Goal: Task Accomplishment & Management: Use online tool/utility

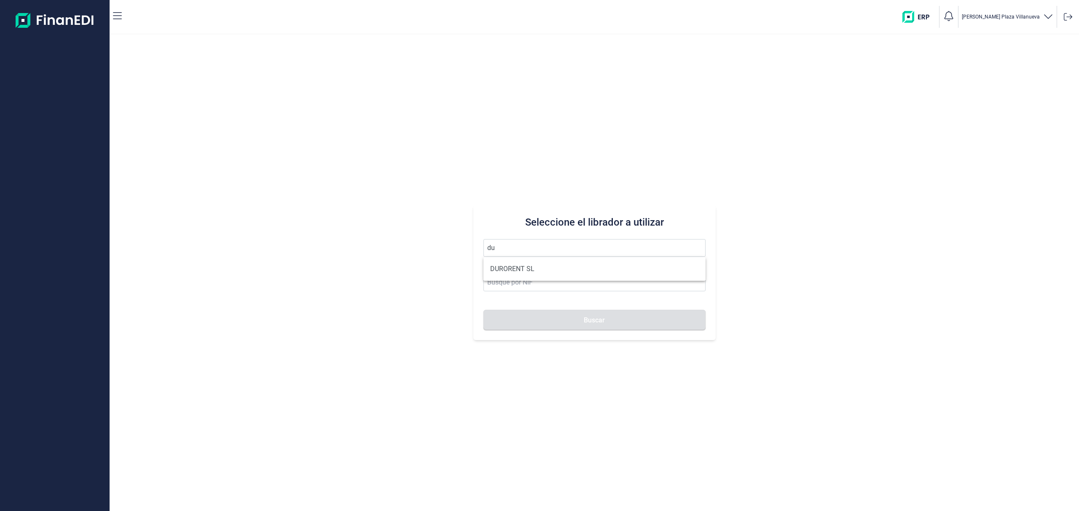
type input "d"
click at [536, 284] on input at bounding box center [594, 283] width 222 height 18
type input "b70453311"
click at [565, 249] on input "text" at bounding box center [594, 248] width 222 height 18
click at [549, 285] on input "b70453311" at bounding box center [594, 283] width 222 height 18
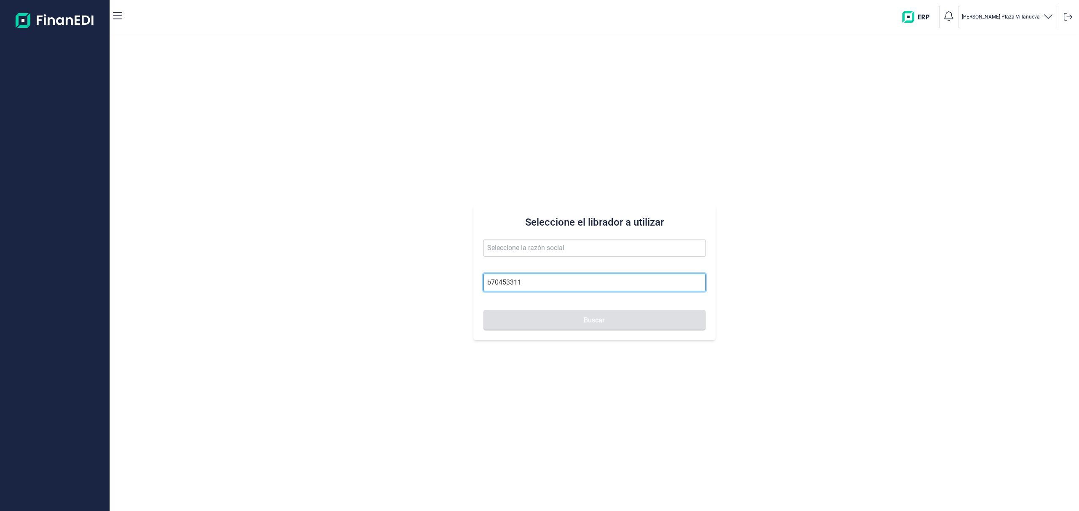
click at [483, 310] on button "Buscar" at bounding box center [594, 320] width 222 height 20
drag, startPoint x: 539, startPoint y: 286, endPoint x: 430, endPoint y: 272, distance: 110.5
click at [430, 272] on div "Seleccione el librador a utilizar b70453311 Buscar" at bounding box center [594, 273] width 969 height 477
click at [556, 285] on input "b70453311" at bounding box center [594, 283] width 222 height 18
click at [564, 319] on button "Buscar" at bounding box center [594, 320] width 222 height 20
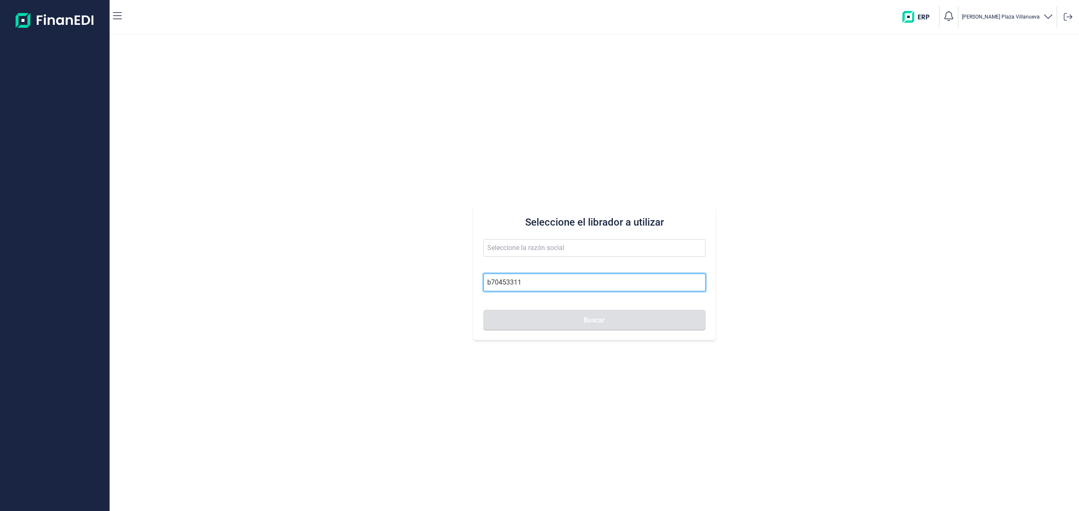
click at [553, 284] on input "b70453311" at bounding box center [594, 283] width 222 height 18
type input "[PERSON_NAME] SL"
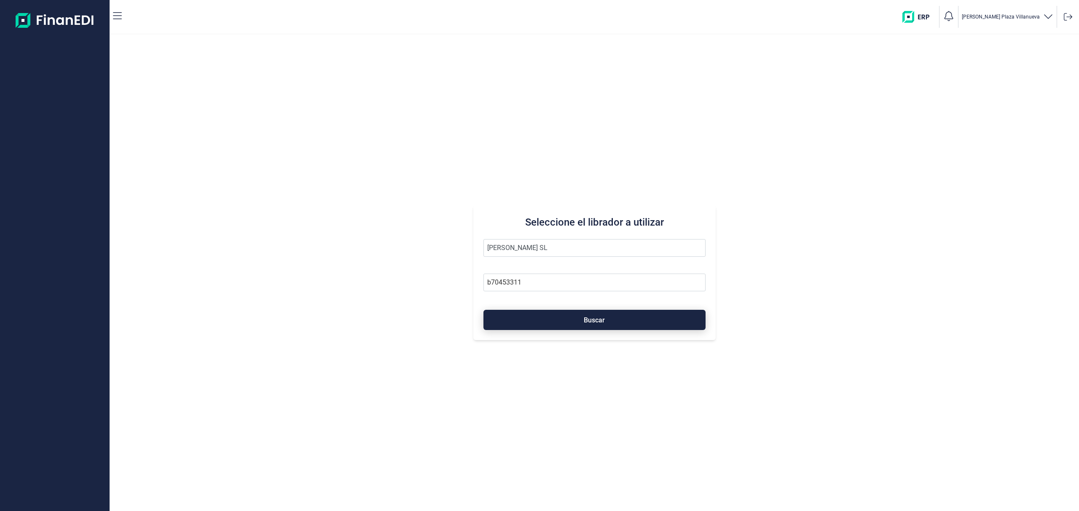
click at [551, 322] on button "Buscar" at bounding box center [594, 320] width 222 height 20
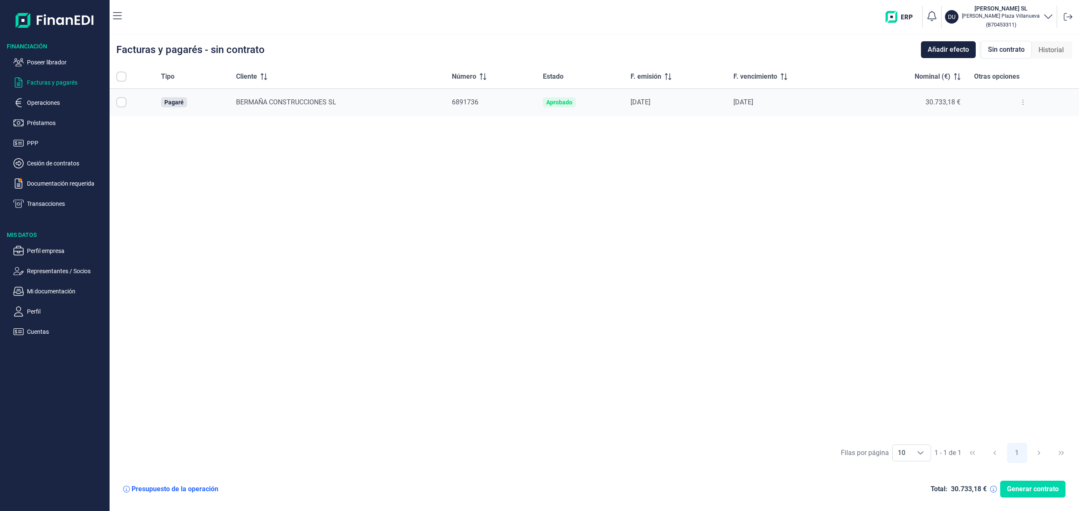
checkbox input "true"
click at [1025, 489] on span "Generar contrato" at bounding box center [1032, 489] width 52 height 10
checkbox input "true"
click at [1010, 489] on span "Generar contrato" at bounding box center [1032, 489] width 52 height 10
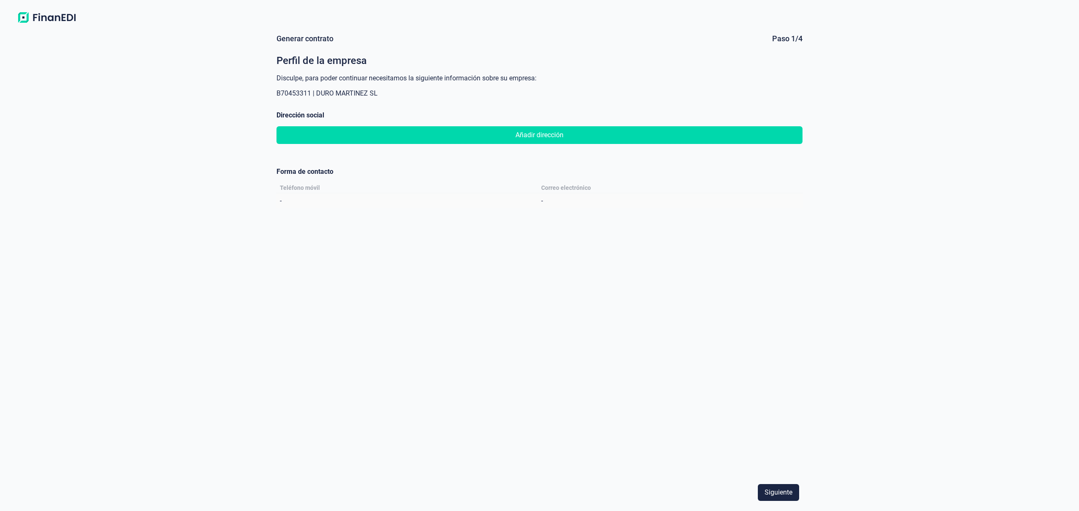
click at [560, 132] on span "Añadir dirección" at bounding box center [539, 135] width 48 height 10
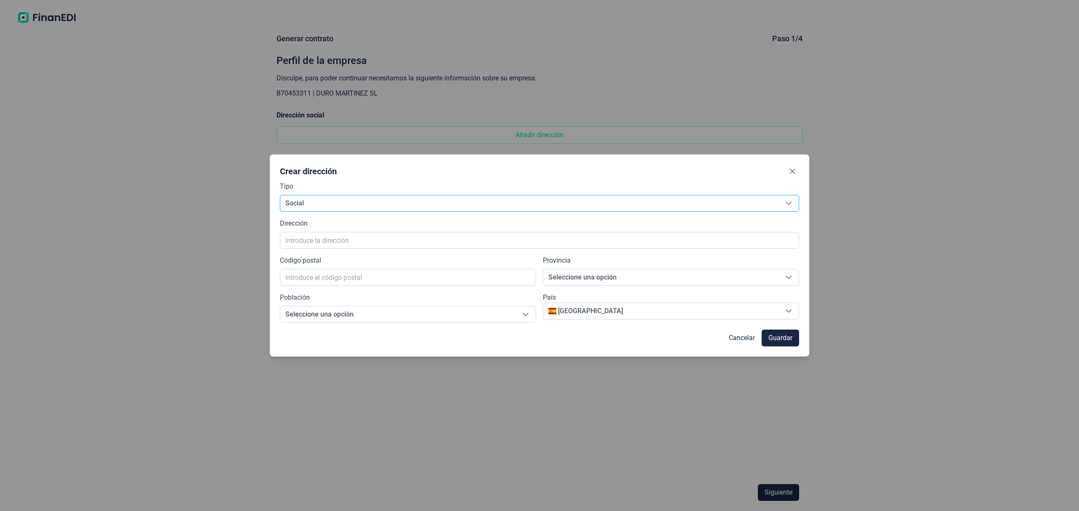
click at [509, 199] on span "Social" at bounding box center [529, 203] width 498 height 16
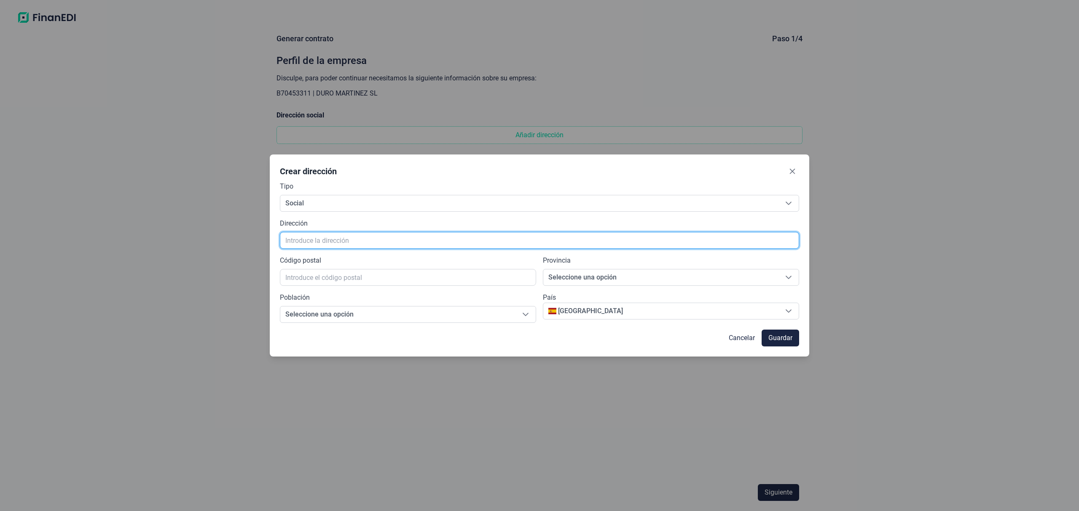
click at [487, 241] on input "text" at bounding box center [539, 240] width 519 height 17
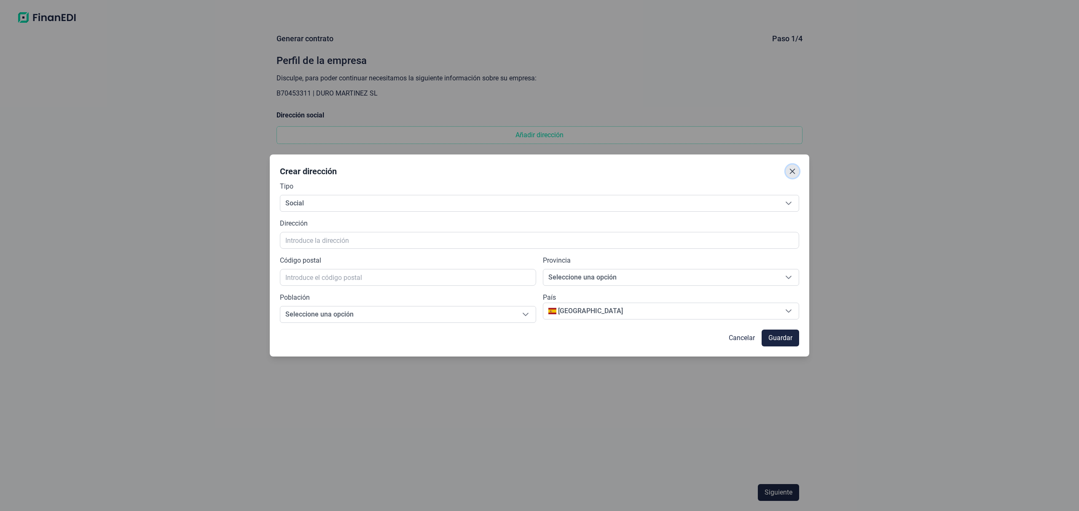
click at [790, 171] on icon "Close" at bounding box center [792, 171] width 7 height 7
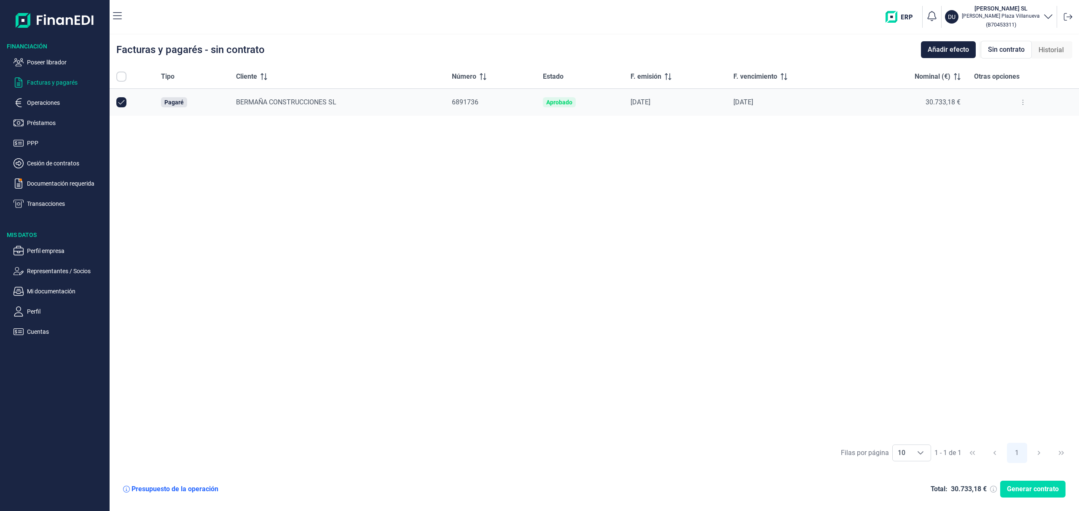
checkbox input "true"
click at [67, 62] on p "Poseer librador" at bounding box center [66, 62] width 79 height 10
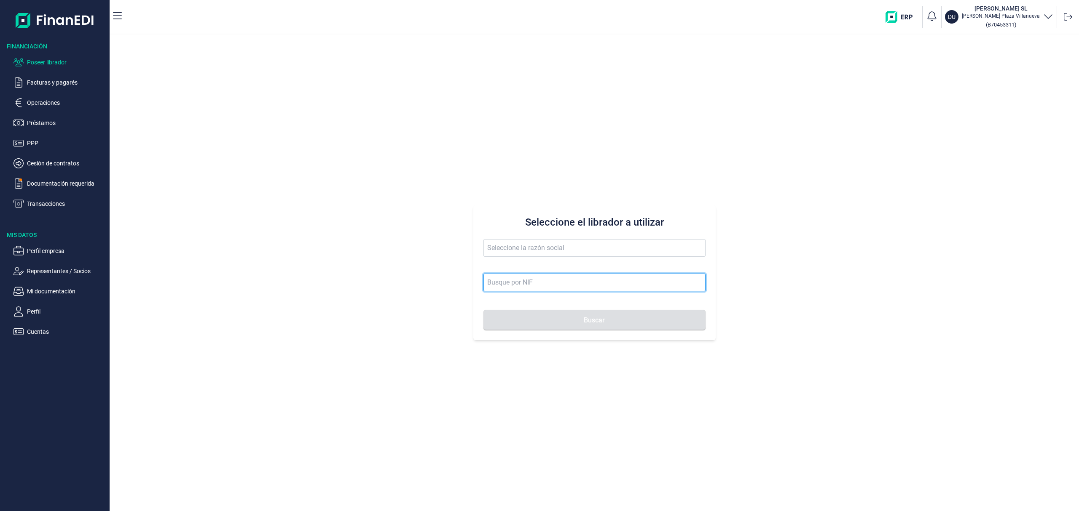
click at [519, 280] on input at bounding box center [594, 283] width 222 height 18
type input "antawaya"
drag, startPoint x: 530, startPoint y: 283, endPoint x: 363, endPoint y: 262, distance: 168.2
click at [373, 264] on div "Seleccione el librador a utilizar antawaya Buscar" at bounding box center [594, 273] width 969 height 477
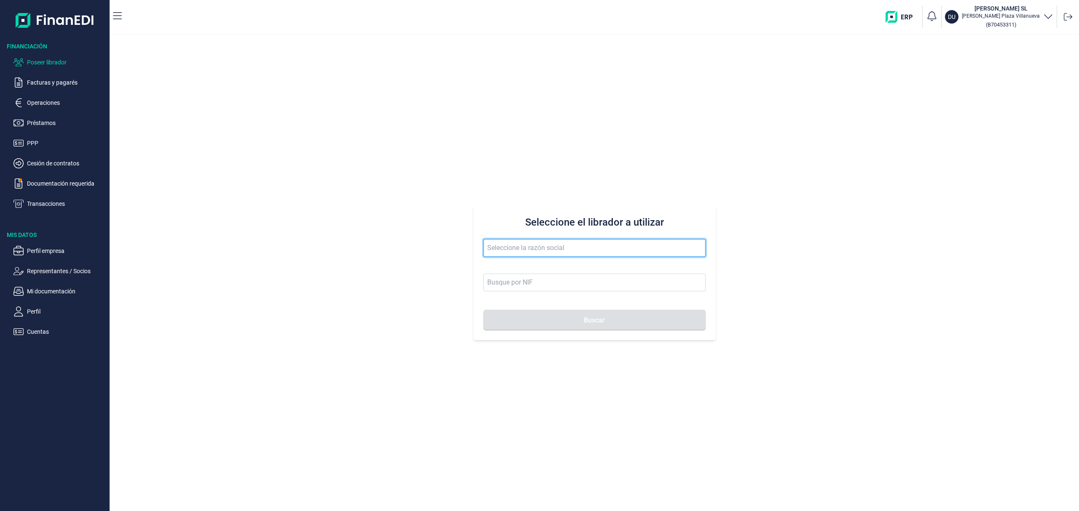
click at [525, 250] on input "text" at bounding box center [594, 248] width 222 height 18
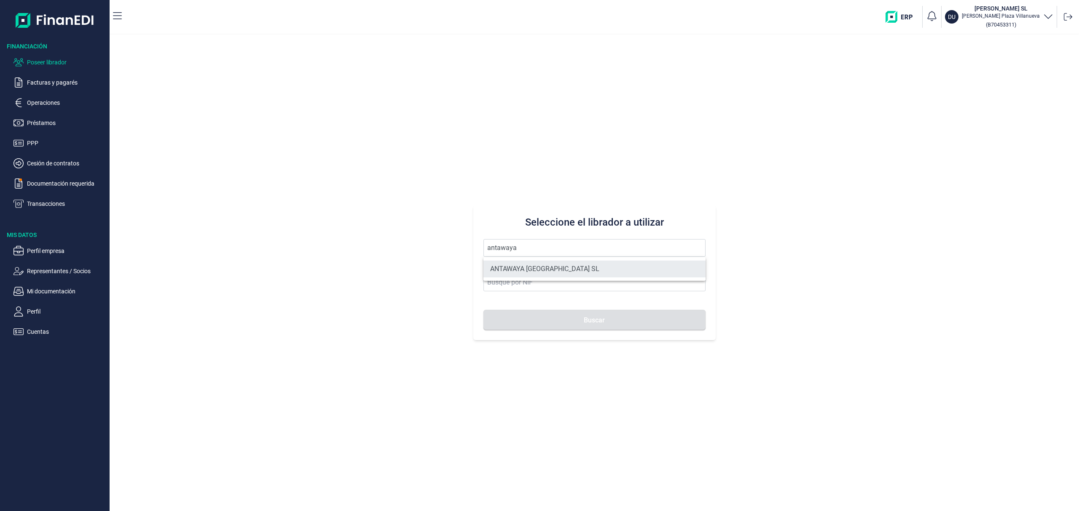
click at [526, 272] on li "ANTAWAYA [GEOGRAPHIC_DATA] SL" at bounding box center [594, 269] width 222 height 17
type input "ANTAWAYA [GEOGRAPHIC_DATA] SL"
type input "B06858773"
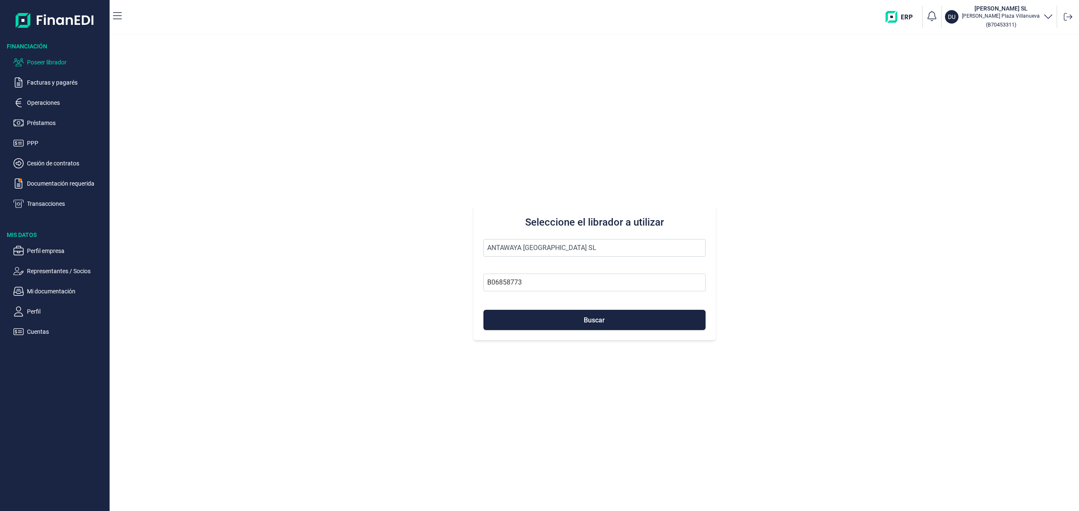
click at [560, 332] on div "Seleccione el librador a utilizar ANTAWAYA [GEOGRAPHIC_DATA] SL B06858773 Buscar" at bounding box center [594, 273] width 242 height 135
click at [565, 324] on button "Buscar" at bounding box center [594, 320] width 222 height 20
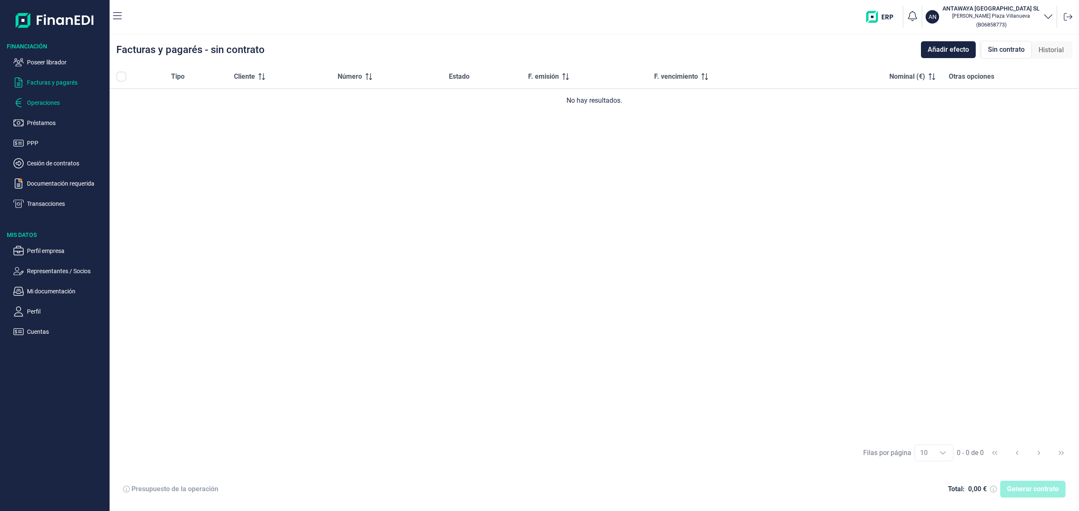
click at [36, 103] on p "Operaciones" at bounding box center [66, 103] width 79 height 10
